Goal: Transaction & Acquisition: Purchase product/service

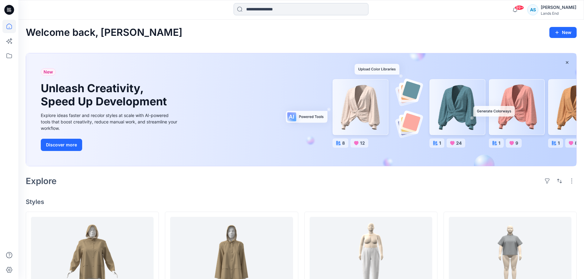
click at [279, 11] on input at bounding box center [301, 9] width 135 height 12
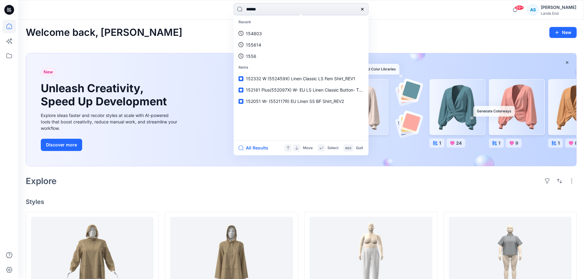
type input "******"
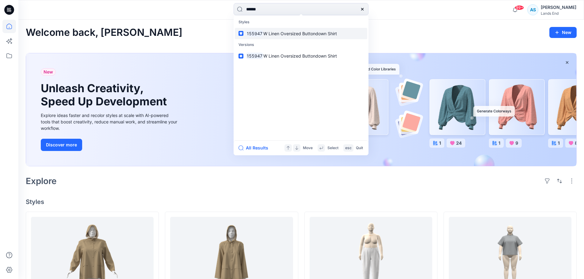
click at [286, 30] on p "155947 W Linen Oversized Buttondown Shirt" at bounding box center [291, 33] width 91 height 6
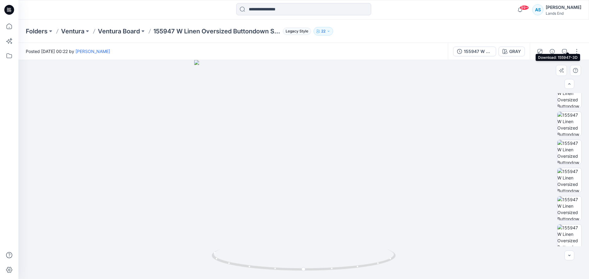
scroll to position [153, 0]
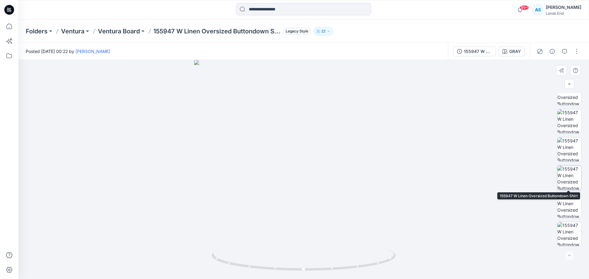
click at [566, 177] on img at bounding box center [569, 178] width 24 height 24
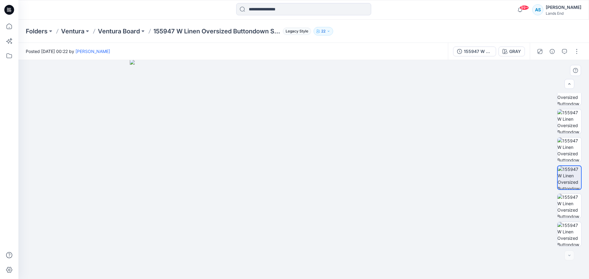
drag, startPoint x: 281, startPoint y: 92, endPoint x: 281, endPoint y: 152, distance: 59.8
click at [281, 152] on img at bounding box center [304, 170] width 348 height 220
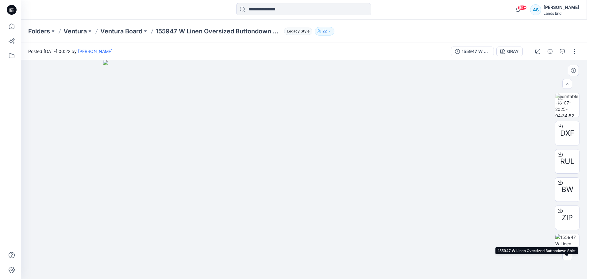
scroll to position [0, 0]
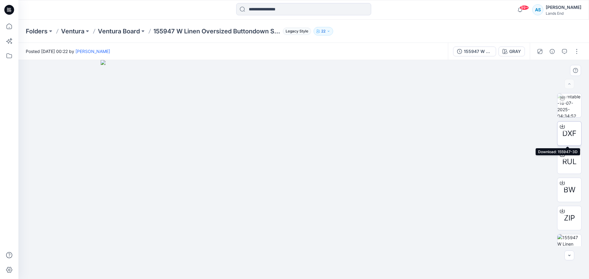
click at [560, 126] on icon at bounding box center [562, 126] width 5 height 5
